Goal: Information Seeking & Learning: Learn about a topic

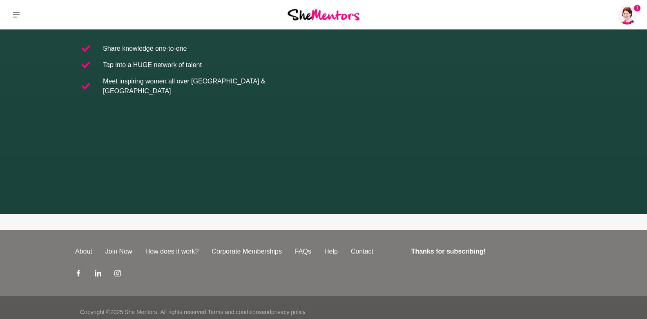
scroll to position [213, 0]
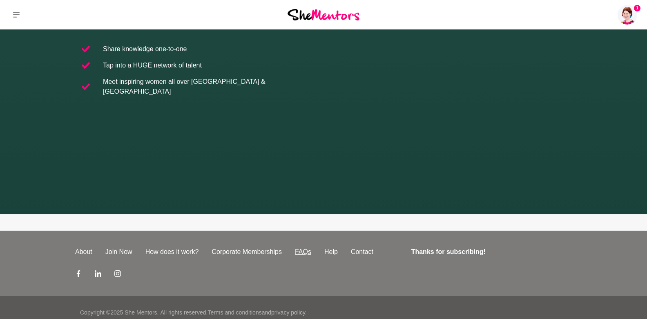
click at [304, 247] on link "FAQs" at bounding box center [303, 252] width 29 height 10
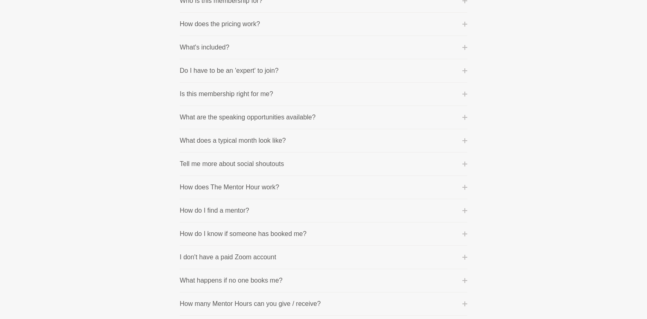
scroll to position [202, 0]
click at [255, 94] on p "Is this membership right for me?" at bounding box center [227, 92] width 94 height 10
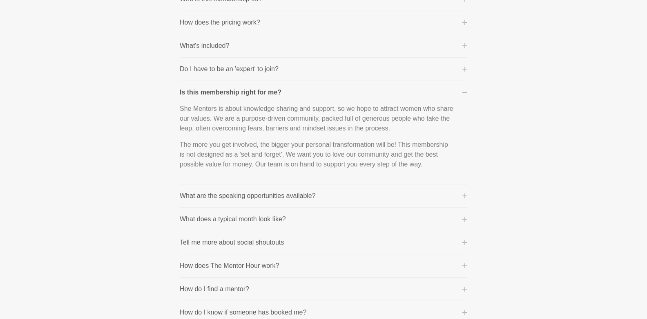
click at [255, 196] on p "What are the speaking opportunities available?" at bounding box center [248, 196] width 136 height 10
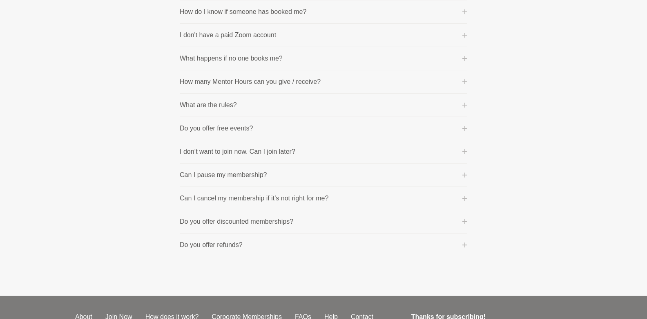
scroll to position [504, 0]
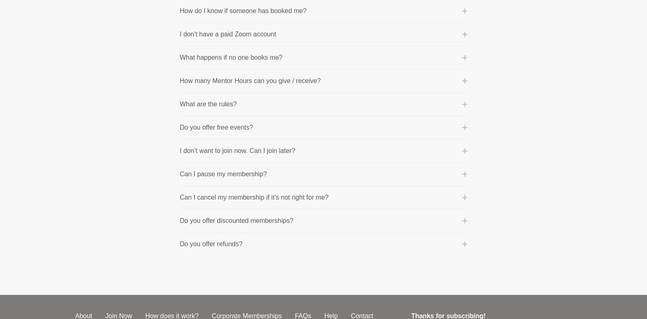
click at [287, 57] on button "What happens if no one books me?" at bounding box center [324, 58] width 288 height 10
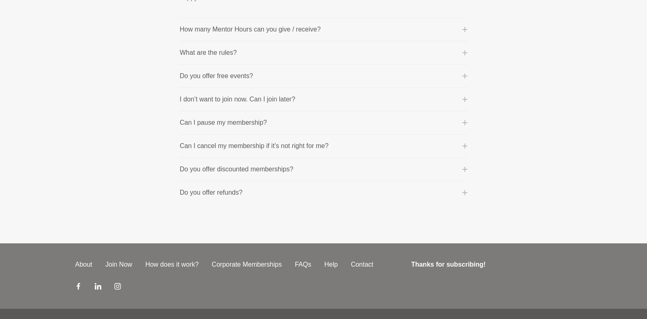
scroll to position [573, 0]
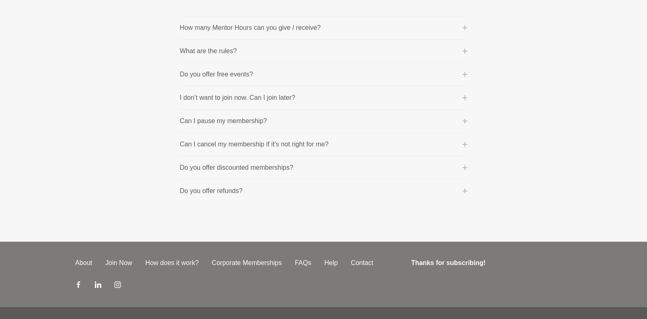
click at [299, 143] on p "Can I cancel my membership if it’s not right for me?" at bounding box center [254, 144] width 149 height 10
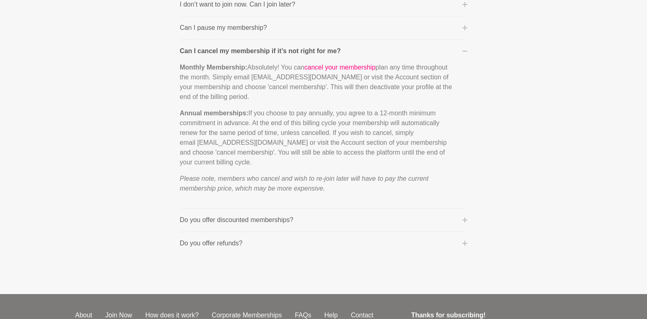
scroll to position [585, 0]
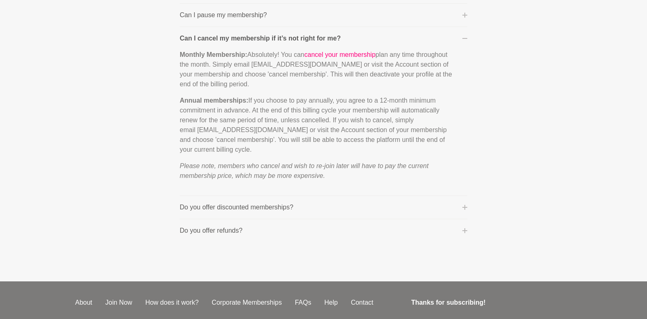
click at [328, 211] on button "Do you offer discounted memberships?" at bounding box center [324, 207] width 288 height 10
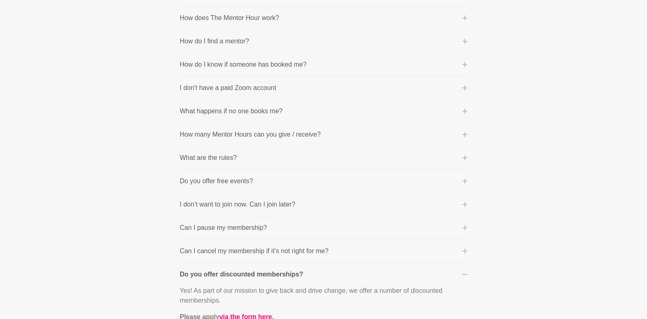
scroll to position [369, 0]
click at [273, 207] on p "I don’t want to join now. Can I join later?" at bounding box center [238, 206] width 116 height 10
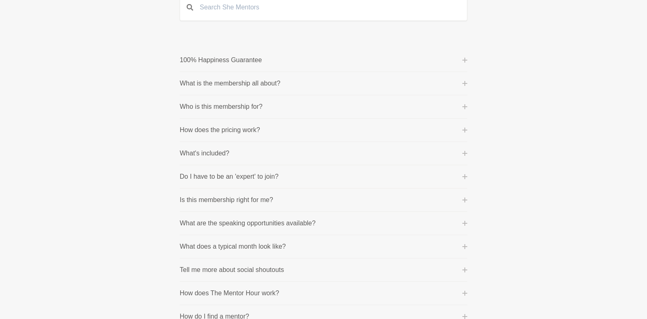
scroll to position [96, 0]
click at [250, 77] on p "What is the membership all about?" at bounding box center [230, 82] width 101 height 10
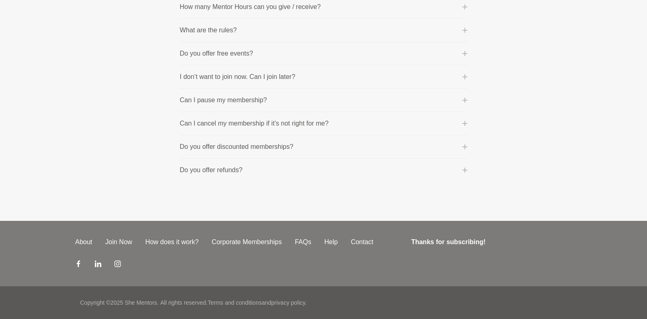
scroll to position [775, 0]
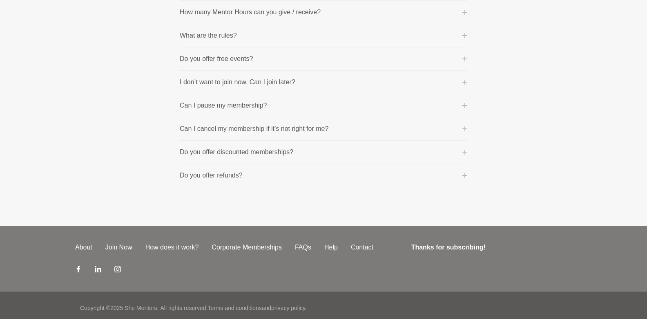
click at [165, 247] on link "How does it work?" at bounding box center [172, 247] width 67 height 10
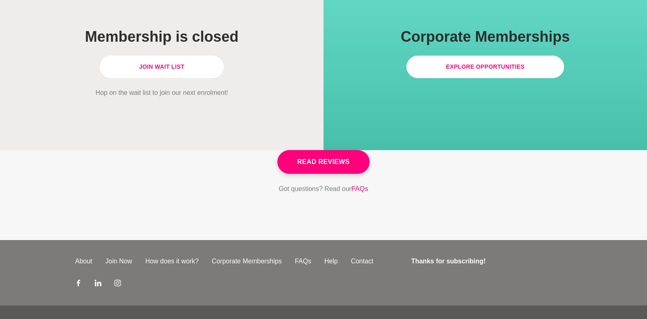
scroll to position [2385, 0]
click at [126, 257] on link "Join Now" at bounding box center [119, 262] width 40 height 10
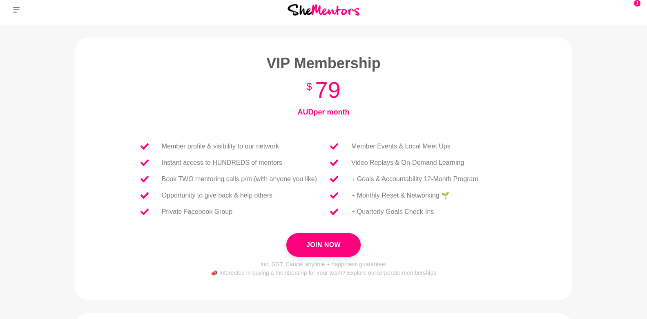
scroll to position [7, 0]
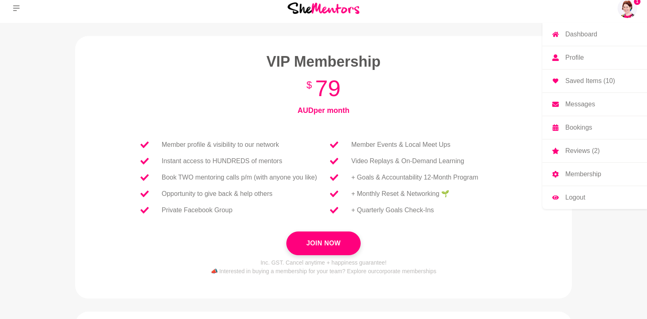
click at [628, 11] on img at bounding box center [628, 8] width 20 height 20
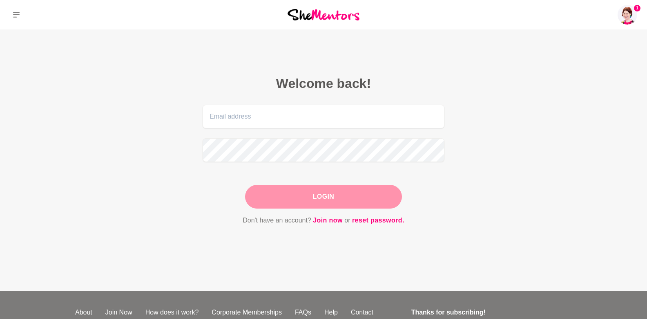
click at [392, 50] on section "Welcome back! Login Don't have an account? Join now or reset password." at bounding box center [324, 150] width 314 height 242
